Goal: Register for event/course

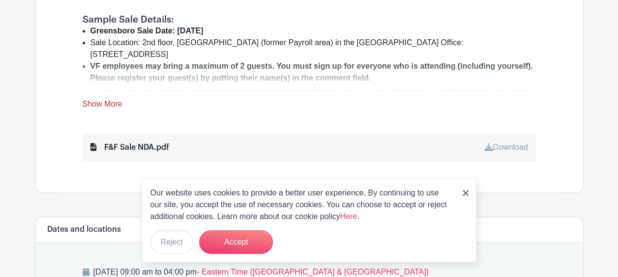
scroll to position [449, 0]
click at [245, 239] on button "Accept" at bounding box center [236, 243] width 74 height 24
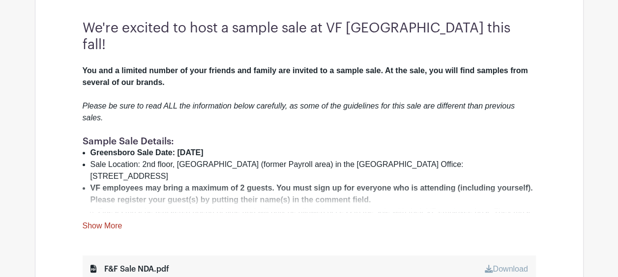
scroll to position [334, 0]
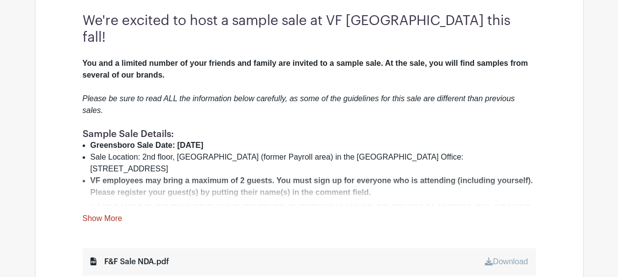
click at [116, 214] on link "Show More" at bounding box center [103, 220] width 40 height 12
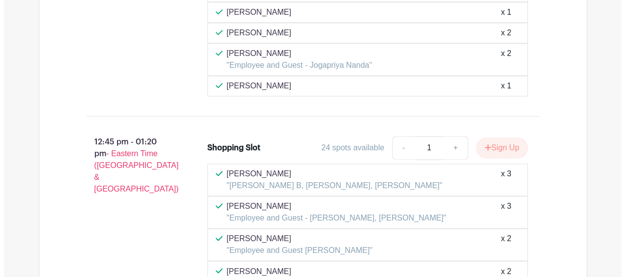
scroll to position [4371, 0]
click at [493, 138] on button "Sign Up" at bounding box center [499, 148] width 52 height 21
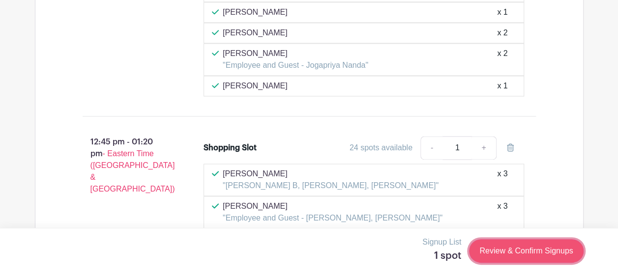
click at [534, 252] on link "Review & Confirm Signups" at bounding box center [526, 251] width 114 height 24
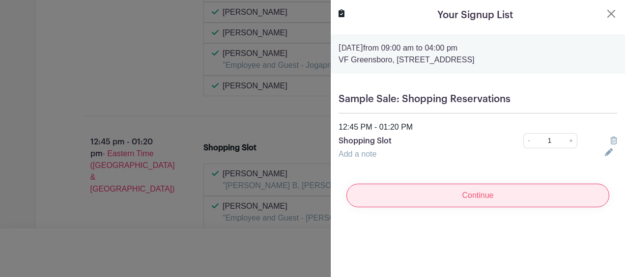
click at [478, 196] on input "Continue" at bounding box center [478, 196] width 263 height 24
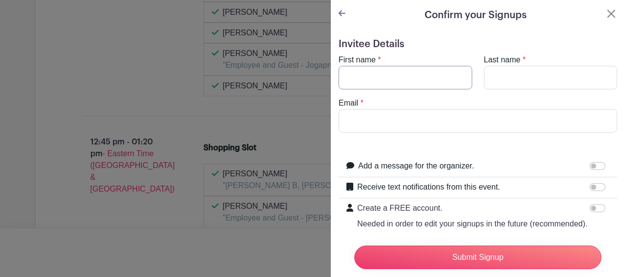
click at [356, 84] on input "First name" at bounding box center [406, 78] width 134 height 24
type input "[PERSON_NAME]"
click at [499, 74] on input "Last name" at bounding box center [551, 78] width 134 height 24
type input "[PERSON_NAME]"
click at [395, 112] on input "Email" at bounding box center [478, 121] width 279 height 24
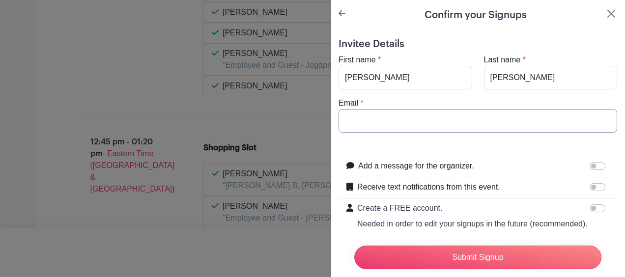
type input "[PERSON_NAME][EMAIL_ADDRESS][DOMAIN_NAME]"
click at [362, 151] on form "Invitee Details First name * [PERSON_NAME] Last name * [PERSON_NAME] Email * [P…" at bounding box center [478, 167] width 279 height 259
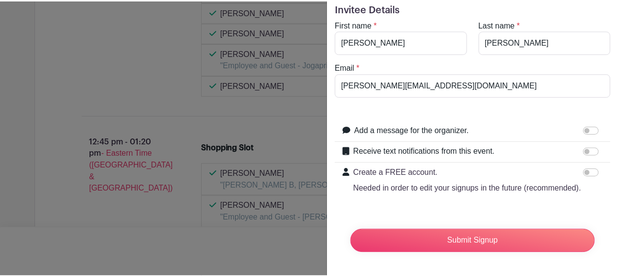
scroll to position [53, 0]
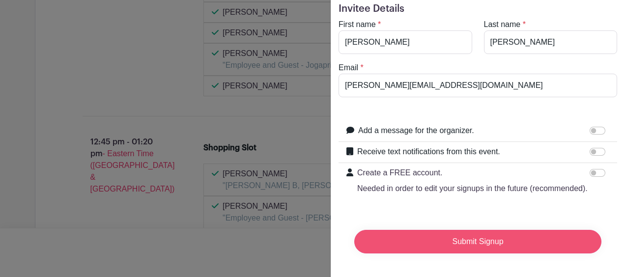
click at [482, 237] on input "Submit Signup" at bounding box center [478, 242] width 247 height 24
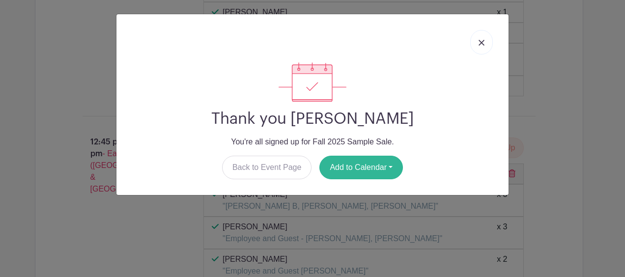
click at [366, 169] on button "Add to Calendar" at bounding box center [362, 168] width 84 height 24
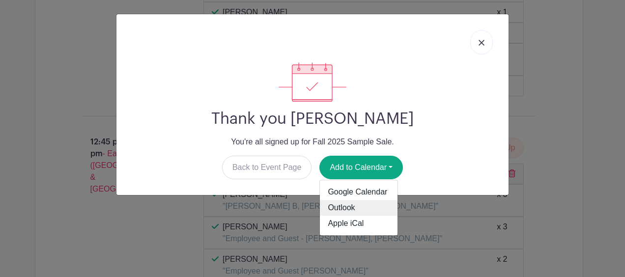
click at [347, 207] on link "Outlook" at bounding box center [359, 209] width 78 height 16
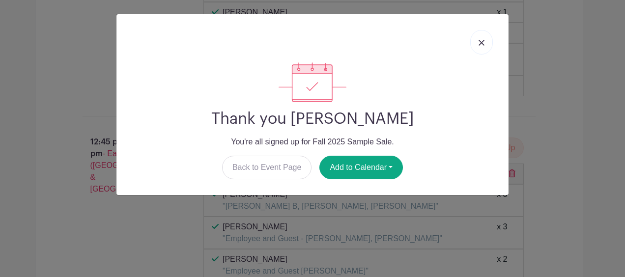
click at [574, 79] on div "Thank you [PERSON_NAME] You're all signed up for Fall 2025 Sample Sale. Back to…" at bounding box center [312, 138] width 625 height 277
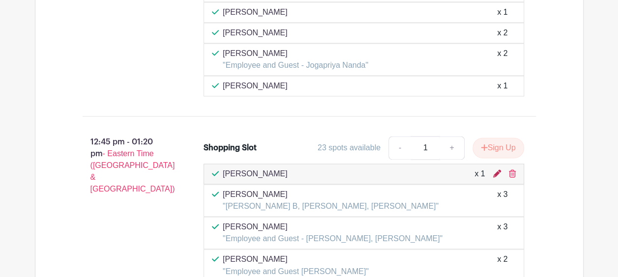
click at [497, 170] on icon at bounding box center [497, 174] width 8 height 8
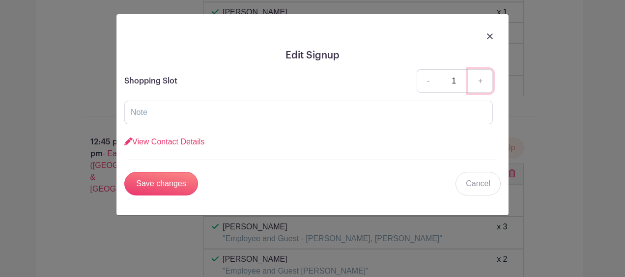
click at [479, 82] on link "+" at bounding box center [481, 81] width 25 height 24
type input "2"
click at [489, 37] on img at bounding box center [490, 36] width 6 height 6
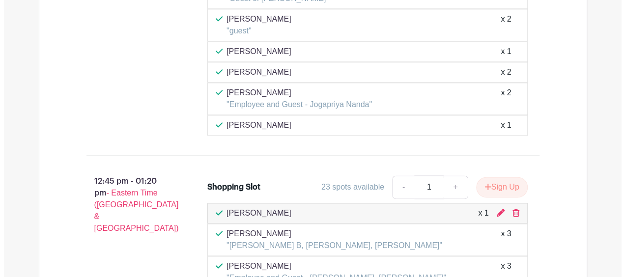
scroll to position [4325, 0]
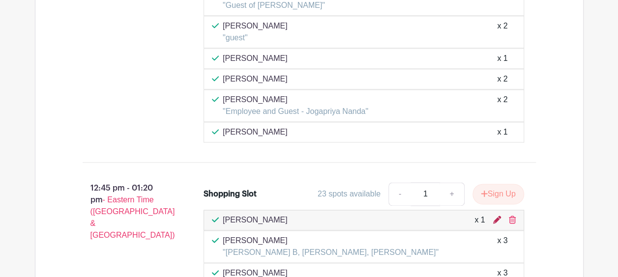
click at [498, 216] on icon at bounding box center [497, 220] width 8 height 8
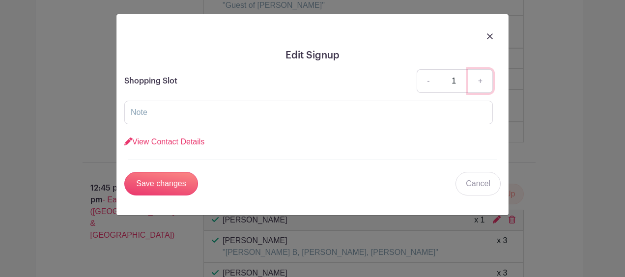
click at [479, 81] on link "+" at bounding box center [481, 81] width 25 height 24
type input "2"
click at [185, 139] on link "View Contact Details" at bounding box center [164, 142] width 80 height 8
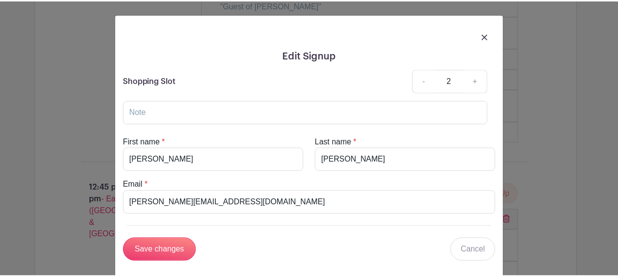
scroll to position [17, 0]
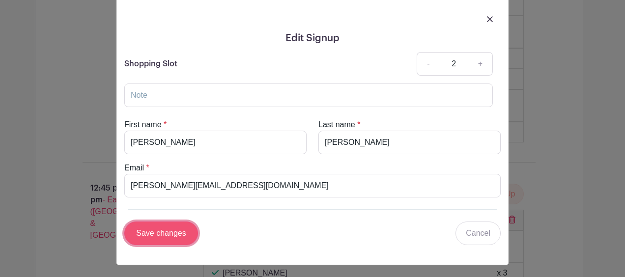
click at [169, 234] on input "Save changes" at bounding box center [161, 234] width 74 height 24
